Goal: Transaction & Acquisition: Purchase product/service

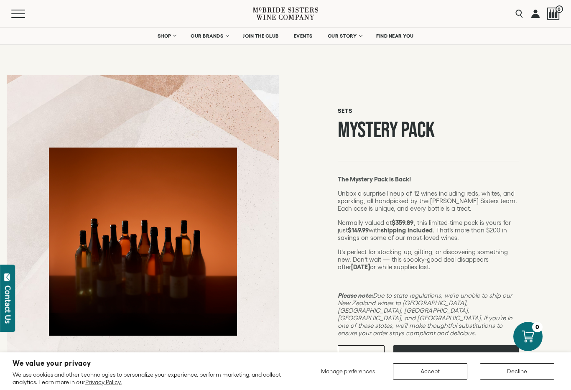
click at [509, 367] on button "Decline" at bounding box center [517, 371] width 74 height 16
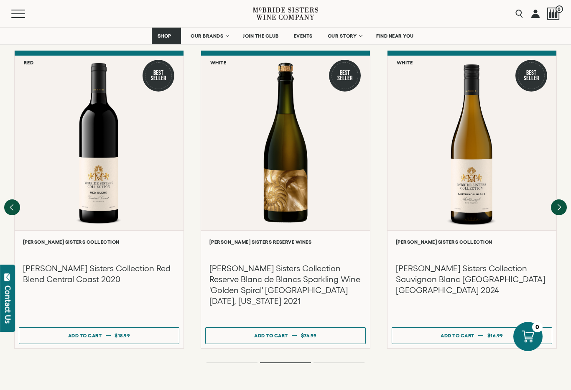
scroll to position [739, 0]
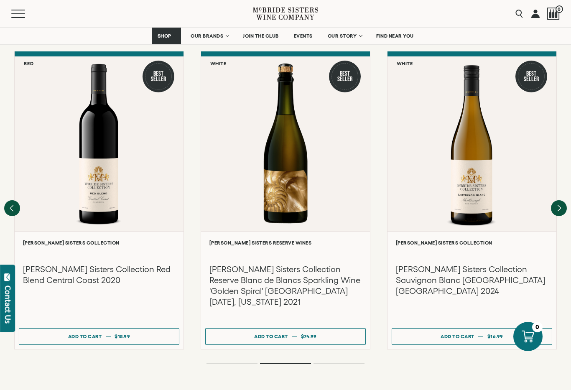
click at [228, 362] on ol at bounding box center [285, 363] width 334 height 3
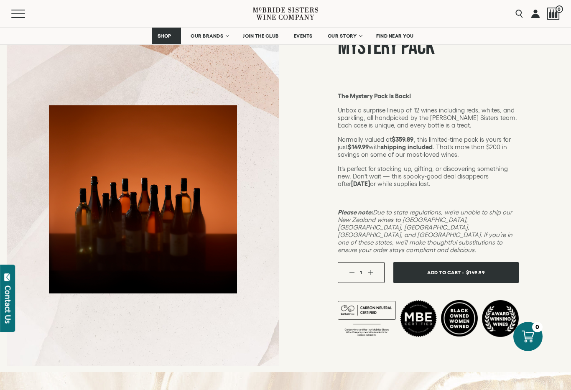
scroll to position [0, 0]
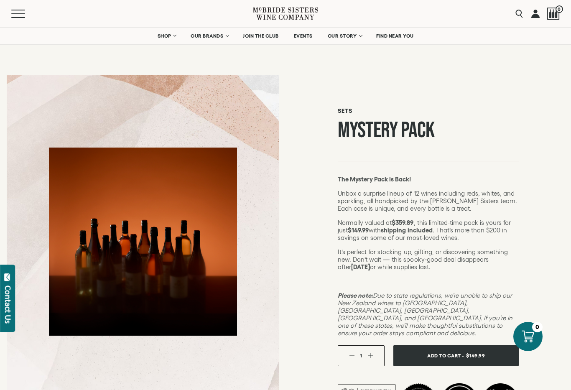
click at [164, 39] on link "SHOP" at bounding box center [166, 36] width 29 height 17
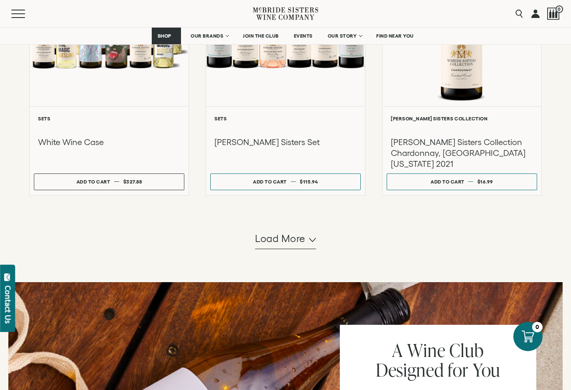
scroll to position [757, 0]
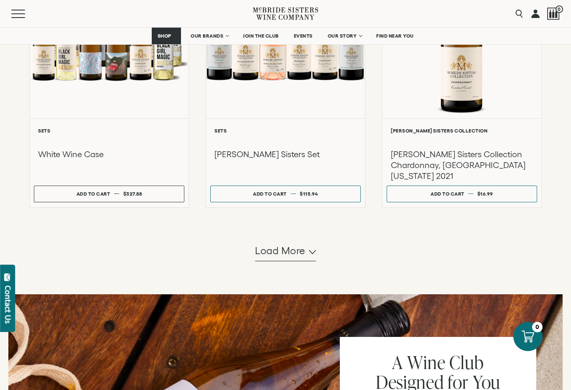
click at [272, 258] on span "Load more" at bounding box center [280, 251] width 51 height 14
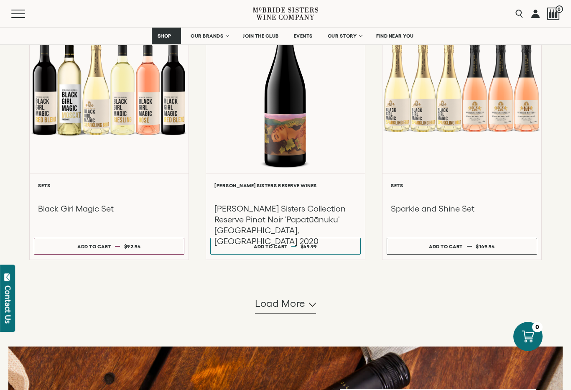
scroll to position [1545, 0]
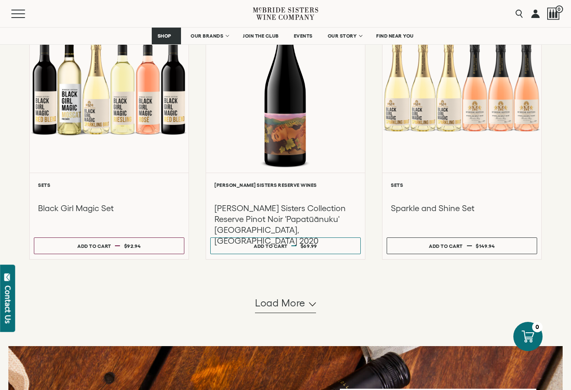
click at [297, 254] on button "Add to cart Regular price $69.99 Regular price Sale price $69.99 Unit price / p…" at bounding box center [285, 245] width 150 height 17
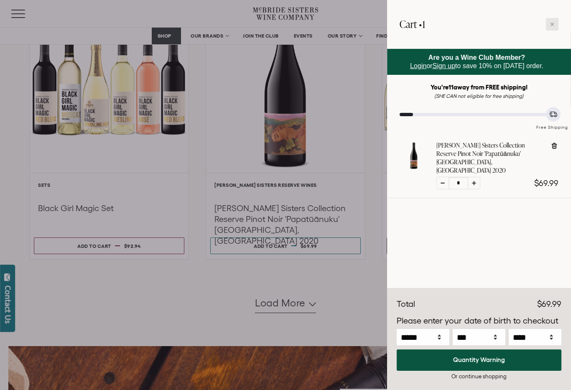
click at [556, 25] on div at bounding box center [552, 24] width 13 height 13
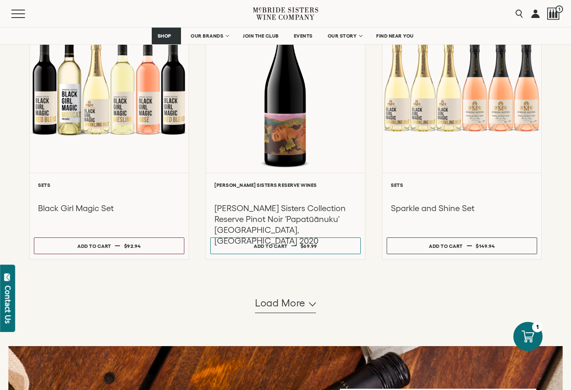
click at [271, 310] on span "Load more" at bounding box center [280, 303] width 51 height 14
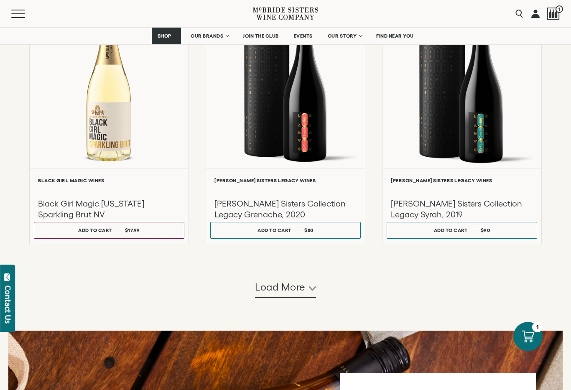
scroll to position [2422, 0]
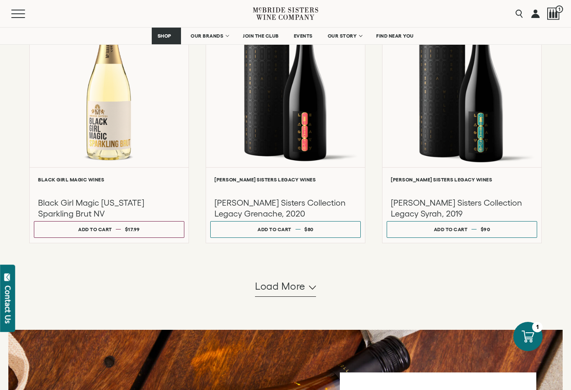
click at [285, 293] on span "Load more" at bounding box center [280, 286] width 51 height 14
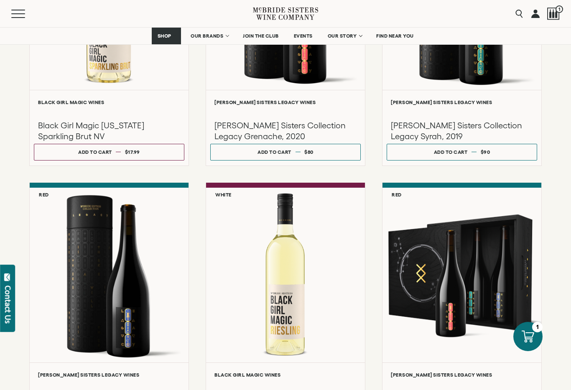
scroll to position [2499, 0]
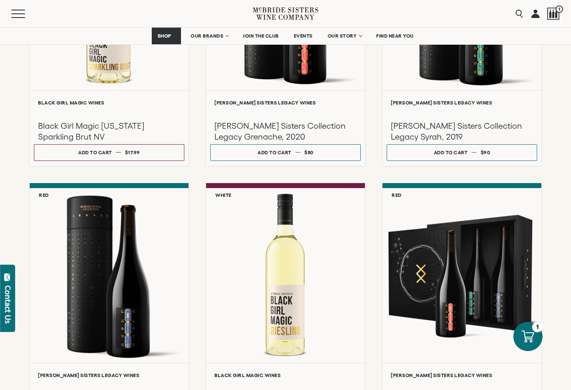
click at [554, 15] on div at bounding box center [553, 14] width 13 height 13
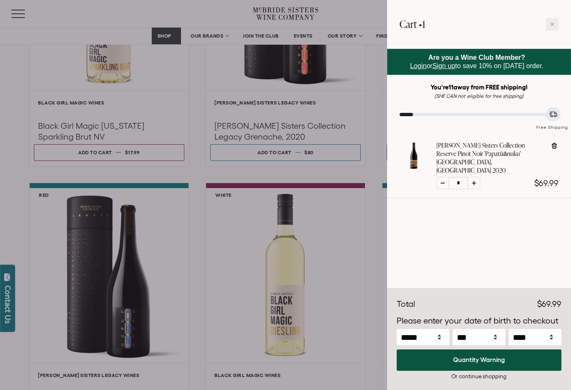
click at [444, 177] on div at bounding box center [442, 183] width 13 height 13
type input "*"
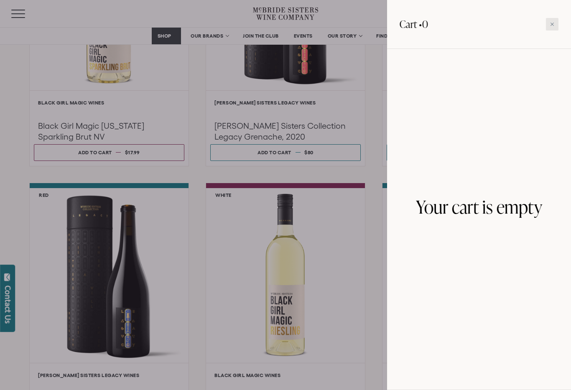
click at [552, 27] on div at bounding box center [552, 24] width 13 height 13
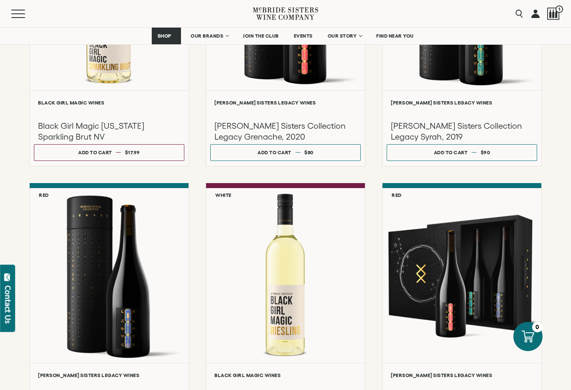
click at [170, 35] on span "SHOP" at bounding box center [164, 36] width 14 height 6
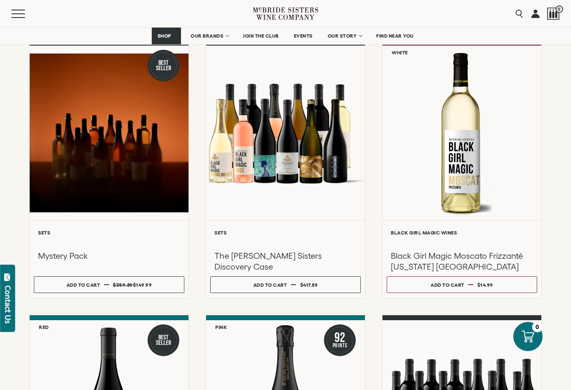
scroll to position [122, 0]
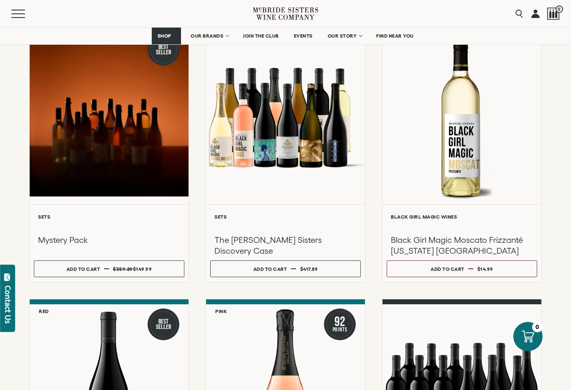
click at [105, 274] on button "Add to cart Regular price $149.99 Regular price $359.89 Sale price $149.99 Unit…" at bounding box center [109, 268] width 150 height 17
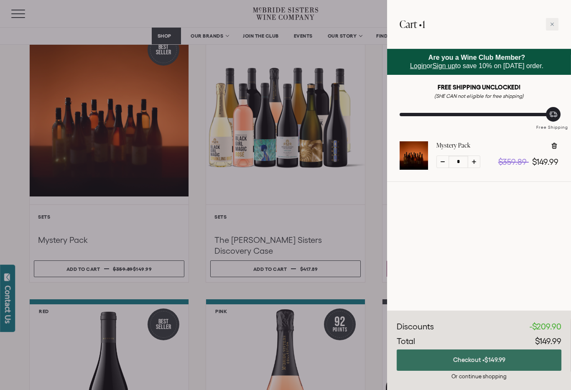
click at [459, 371] on button "Checkout • $149.99" at bounding box center [479, 359] width 165 height 21
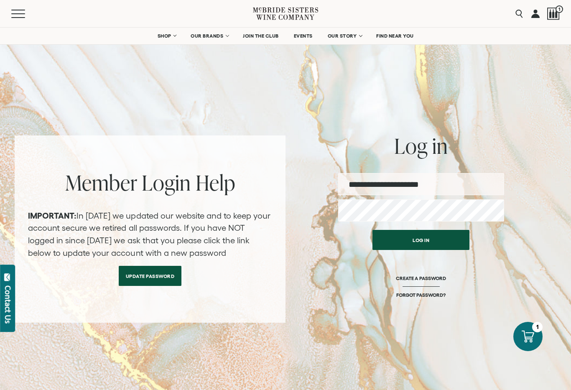
type input "**********"
click at [421, 240] on button "Log in" at bounding box center [420, 240] width 97 height 20
